Goal: Use online tool/utility

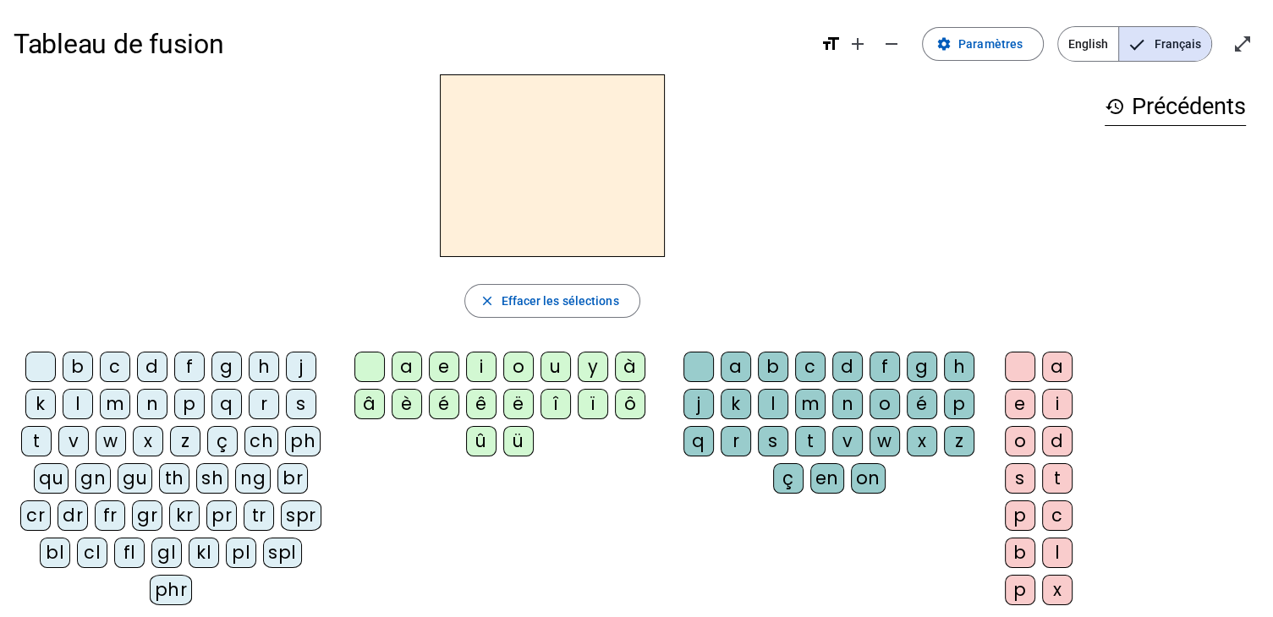
click at [222, 411] on div "q" at bounding box center [226, 404] width 30 height 30
click at [559, 370] on div "u" at bounding box center [555, 367] width 30 height 30
click at [1059, 407] on div "i" at bounding box center [1057, 404] width 30 height 30
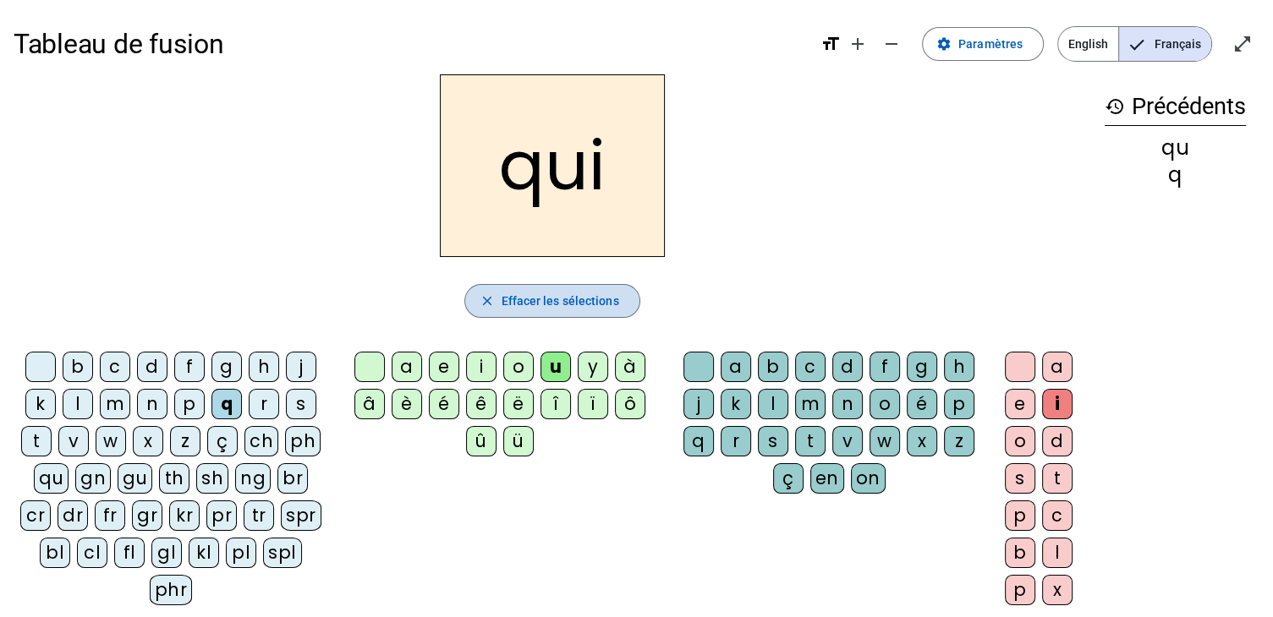
click at [556, 298] on span "Effacer les sélections" at bounding box center [560, 301] width 118 height 20
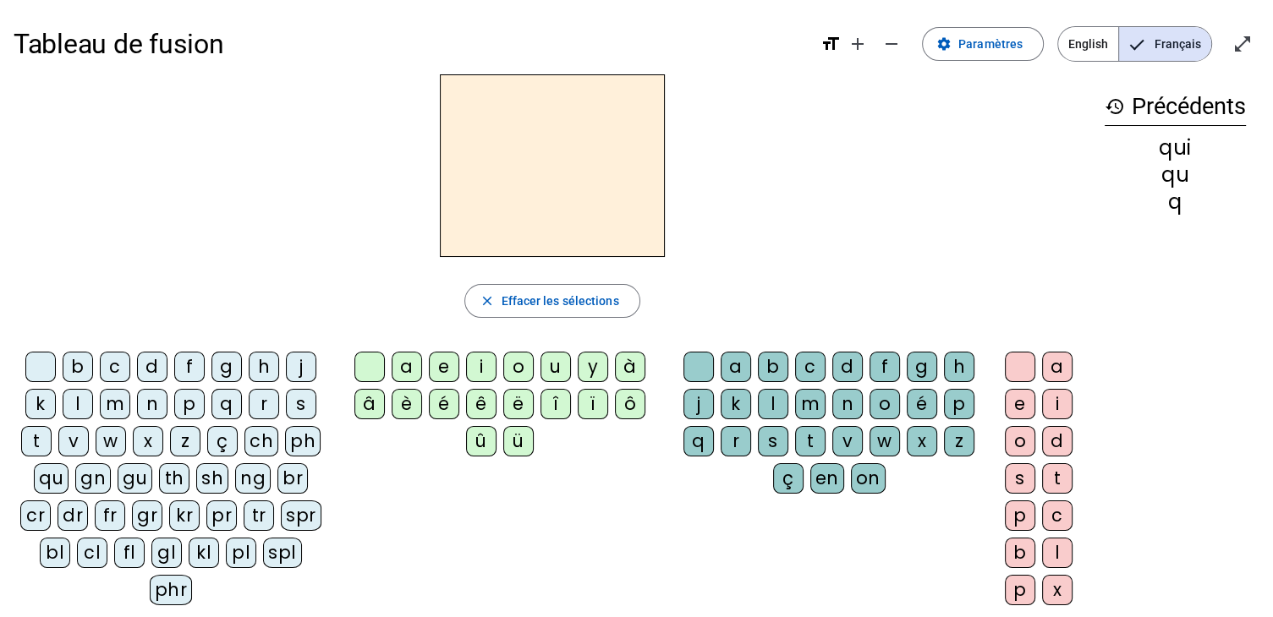
click at [293, 406] on div "s" at bounding box center [301, 404] width 30 height 30
click at [478, 370] on div "i" at bounding box center [481, 367] width 30 height 30
click at [149, 400] on div "n" at bounding box center [152, 404] width 30 height 30
click at [438, 364] on div "e" at bounding box center [444, 367] width 30 height 30
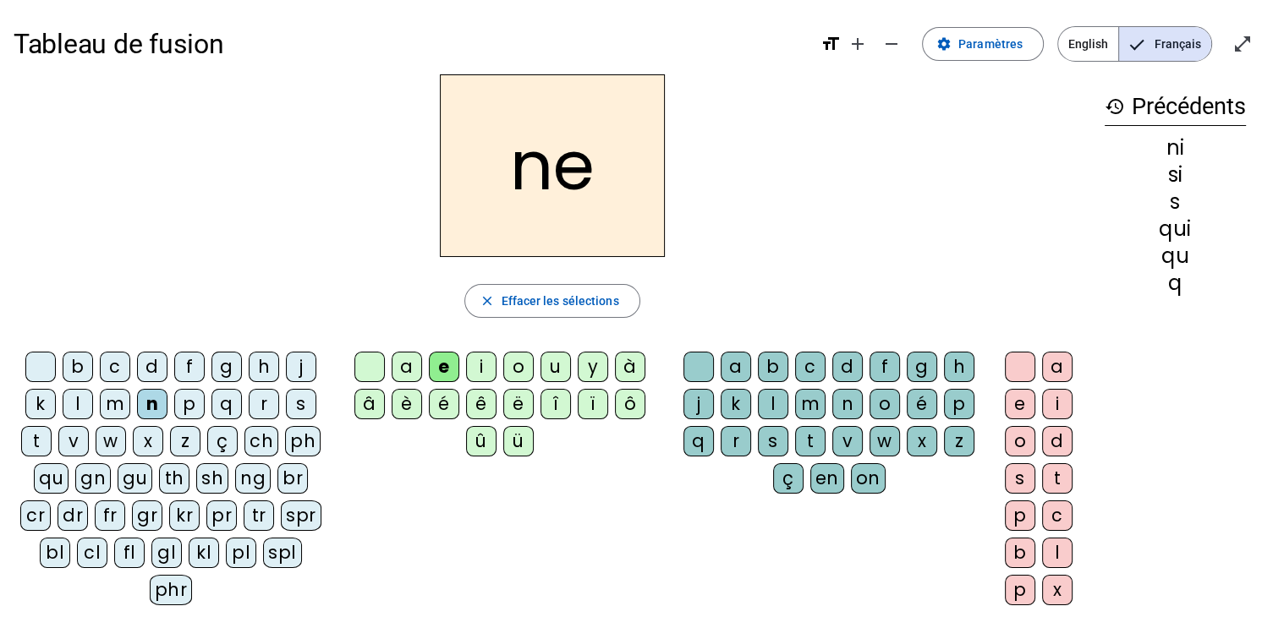
click at [304, 398] on div "s" at bounding box center [301, 404] width 30 height 30
click at [40, 439] on div "t" at bounding box center [36, 441] width 30 height 30
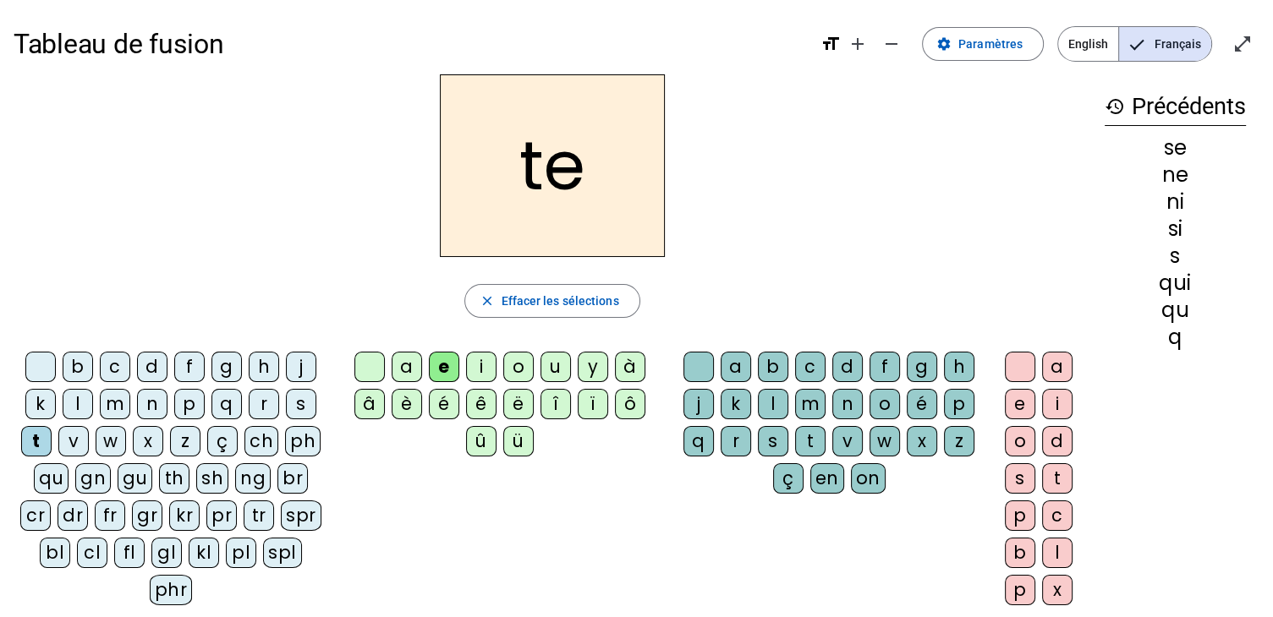
click at [156, 361] on div "d" at bounding box center [152, 367] width 30 height 30
click at [550, 379] on div "u" at bounding box center [555, 367] width 30 height 30
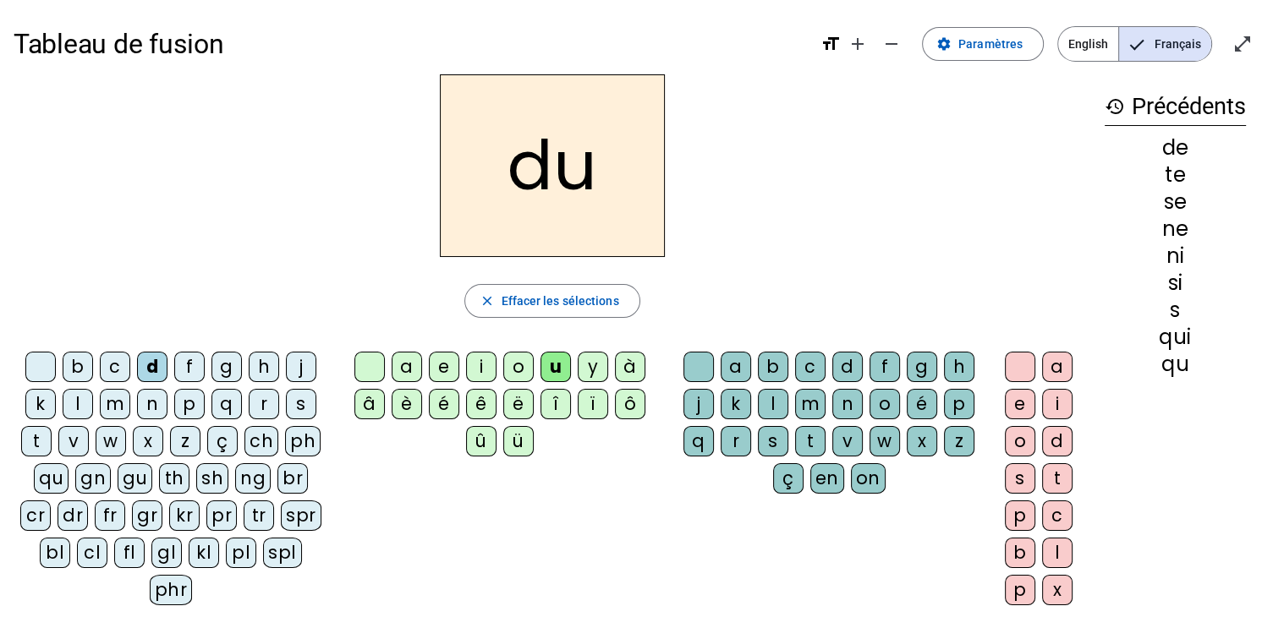
click at [308, 399] on div "s" at bounding box center [301, 404] width 30 height 30
click at [71, 402] on div "l" at bounding box center [78, 404] width 30 height 30
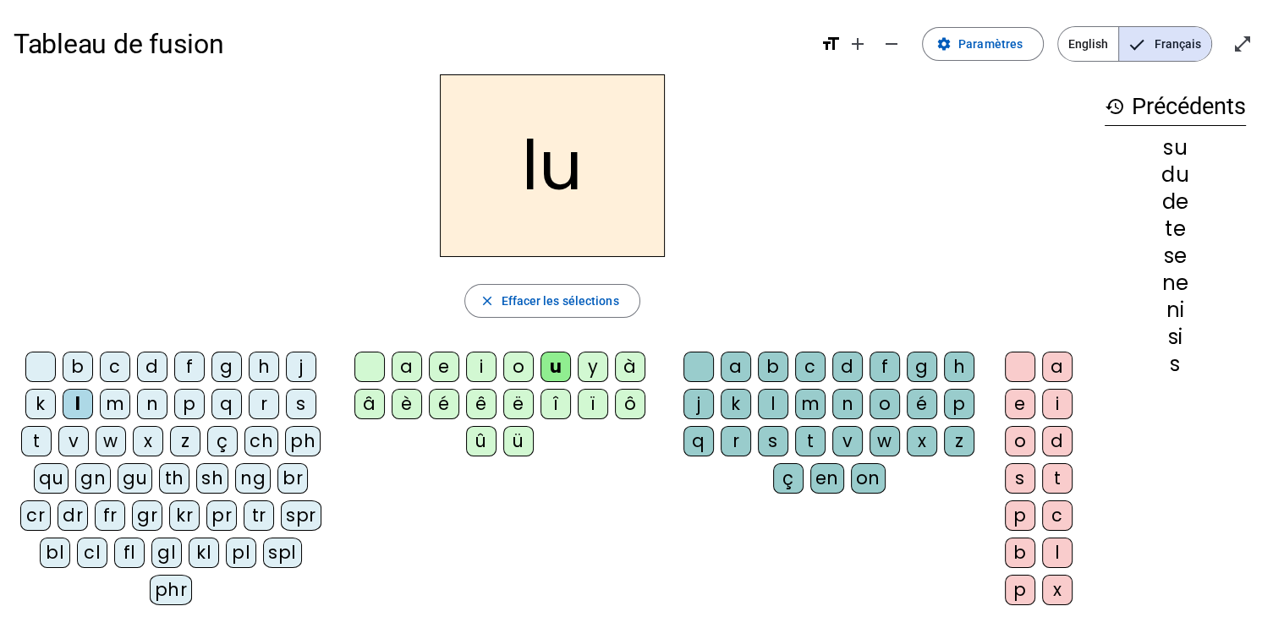
click at [38, 432] on div "t" at bounding box center [36, 441] width 30 height 30
click at [737, 364] on div "a" at bounding box center [735, 367] width 30 height 30
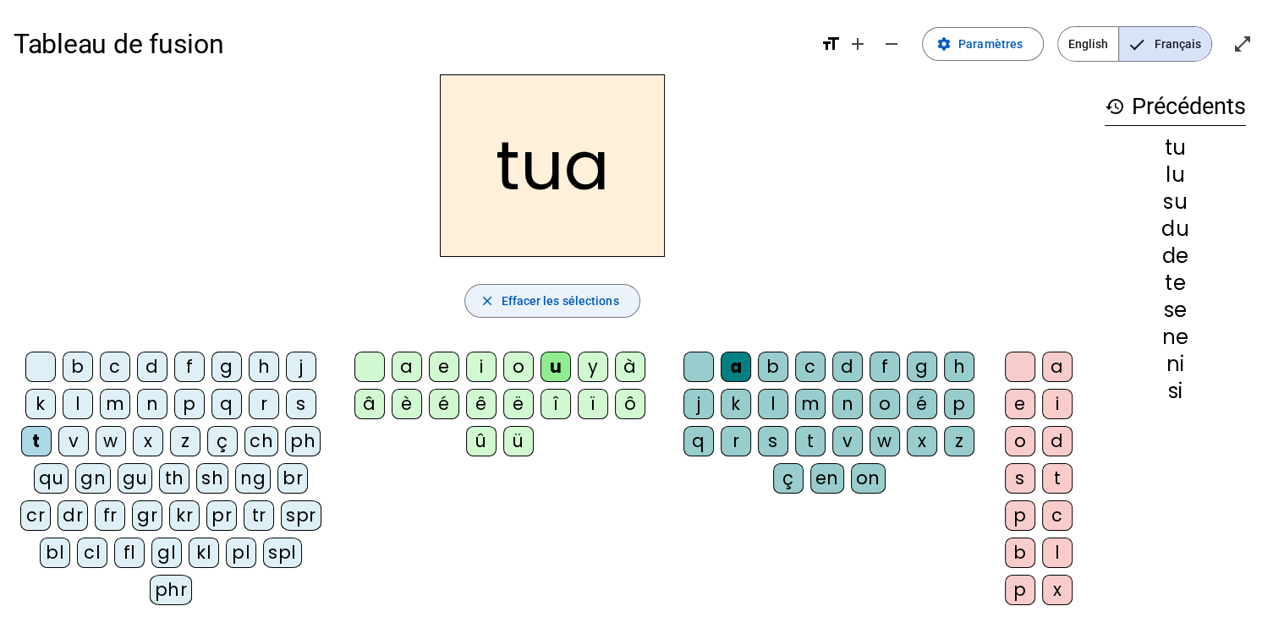
click at [552, 308] on span "Effacer les sélections" at bounding box center [560, 301] width 118 height 20
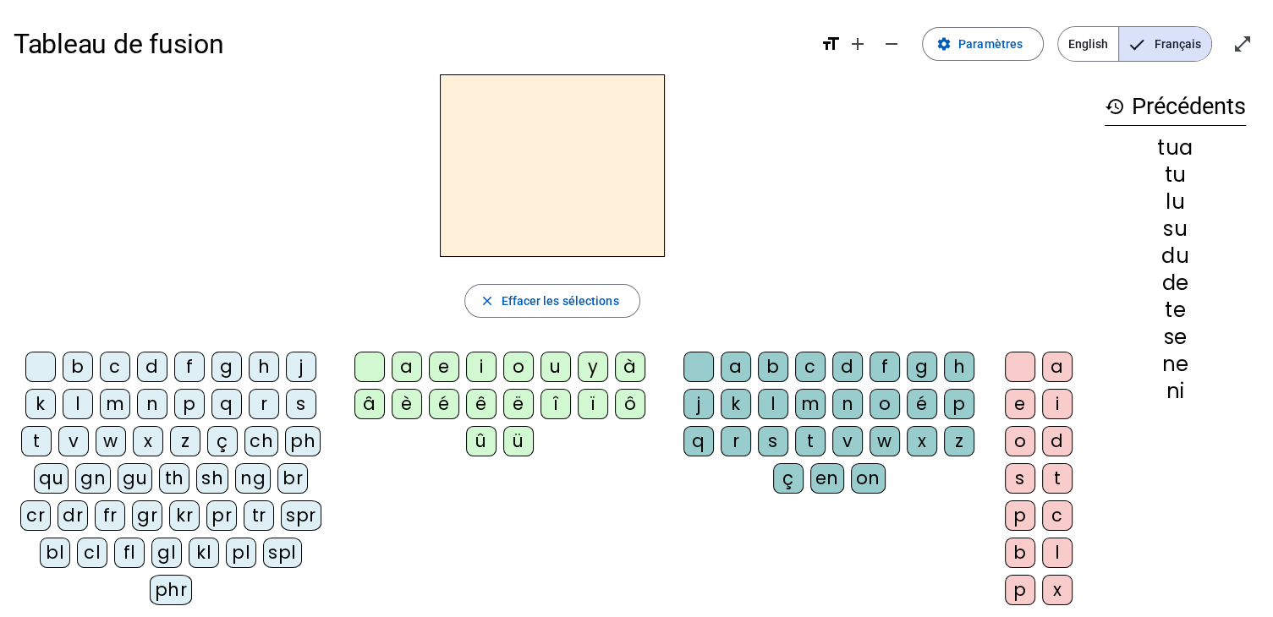
click at [37, 430] on div "t" at bounding box center [36, 441] width 30 height 30
click at [409, 361] on div "a" at bounding box center [406, 367] width 30 height 30
drag, startPoint x: 541, startPoint y: 306, endPoint x: 297, endPoint y: 402, distance: 262.7
click at [297, 402] on div "ta close [PERSON_NAME] les sélections b c d f g h j k l m n p q r s t v w x z ç…" at bounding box center [552, 346] width 1077 height 545
click at [297, 402] on div "s" at bounding box center [301, 404] width 30 height 30
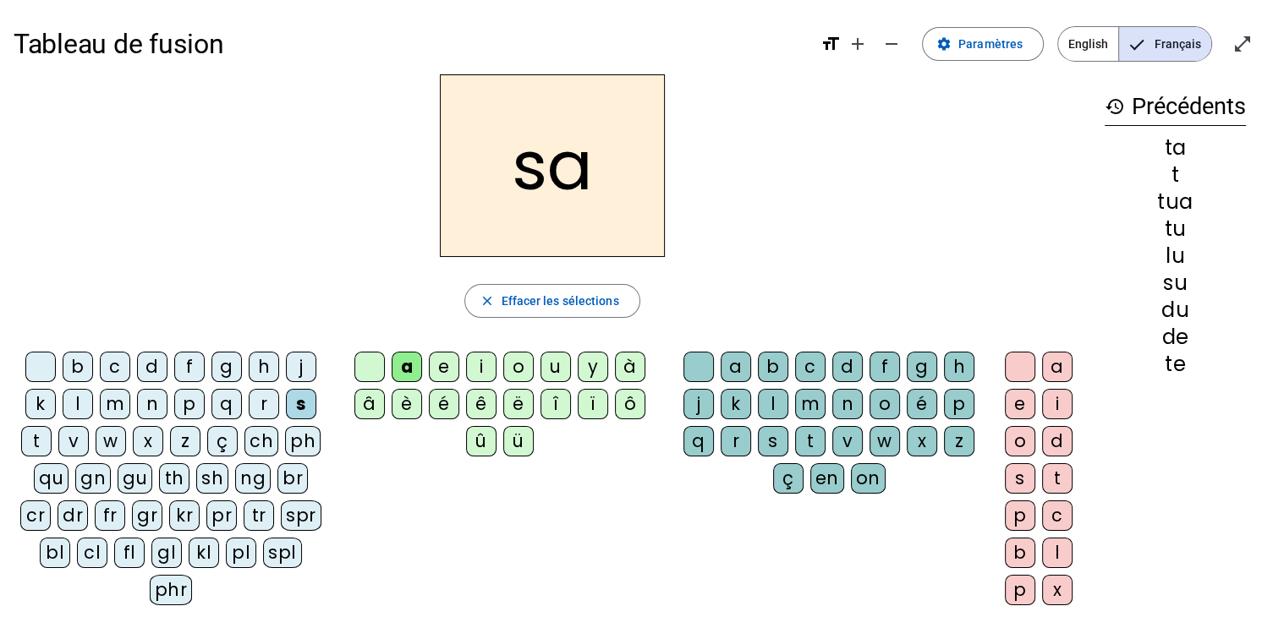
click at [123, 397] on div "m" at bounding box center [115, 404] width 30 height 30
click at [435, 369] on div "e" at bounding box center [444, 367] width 30 height 30
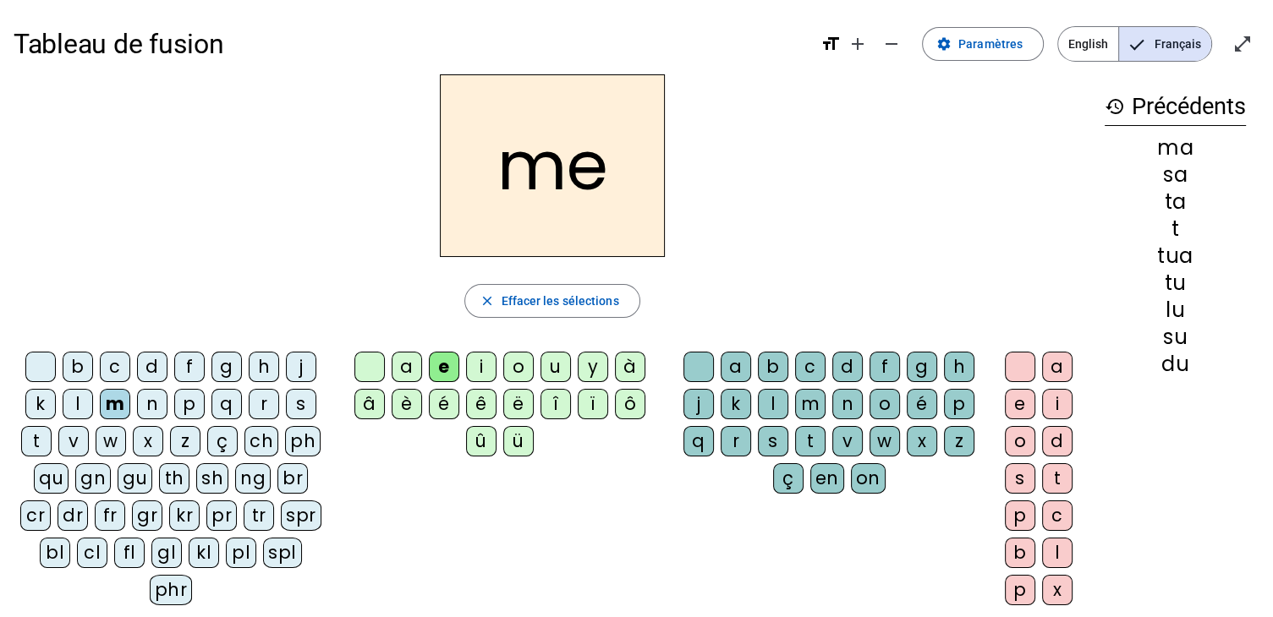
click at [145, 369] on div "d" at bounding box center [152, 367] width 30 height 30
